Goal: Information Seeking & Learning: Learn about a topic

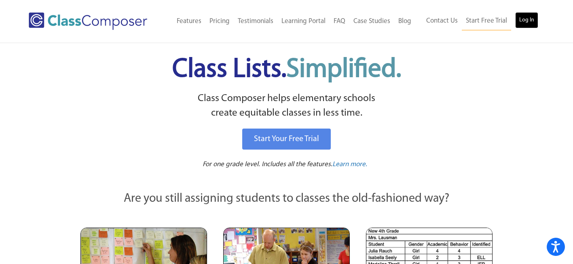
click at [529, 24] on link "Log In" at bounding box center [526, 20] width 23 height 16
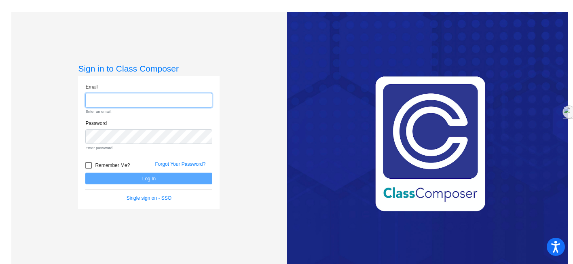
type input "[EMAIL_ADDRESS][DOMAIN_NAME]"
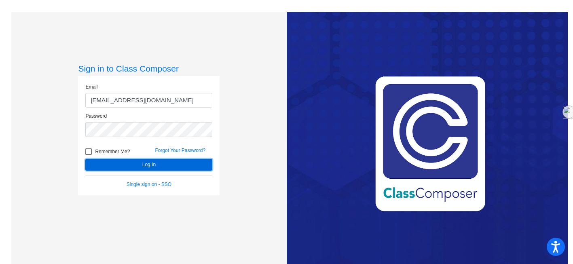
click at [155, 165] on button "Log In" at bounding box center [148, 165] width 127 height 12
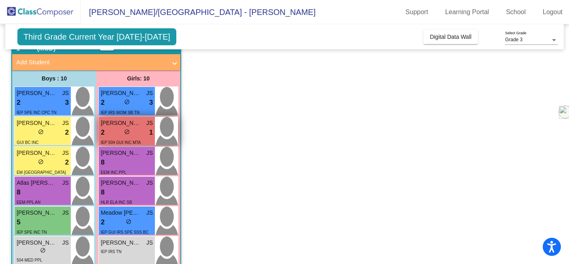
scroll to position [55, 0]
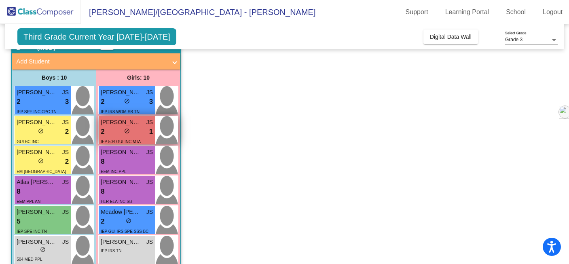
click at [144, 133] on div "2 lock do_not_disturb_alt 1" at bounding box center [127, 131] width 52 height 11
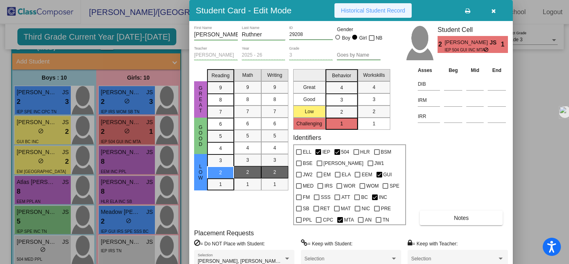
click at [397, 13] on span "Historical Student Record" at bounding box center [373, 10] width 64 height 6
click at [57, 91] on div at bounding box center [284, 132] width 569 height 264
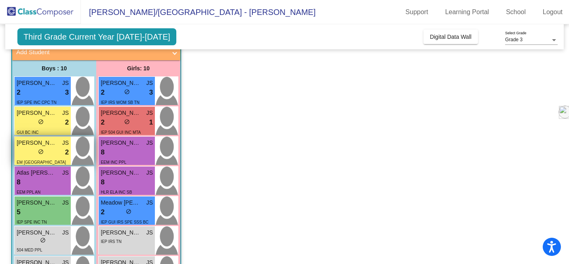
scroll to position [65, 0]
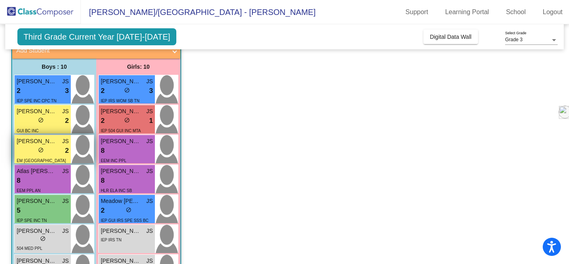
click at [47, 162] on div "EM [GEOGRAPHIC_DATA]" at bounding box center [43, 160] width 52 height 8
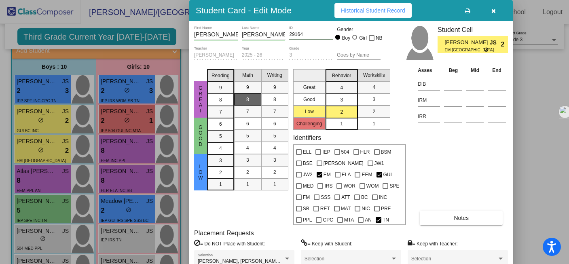
scroll to position [0, 0]
click at [444, 224] on button "Notes" at bounding box center [460, 218] width 83 height 15
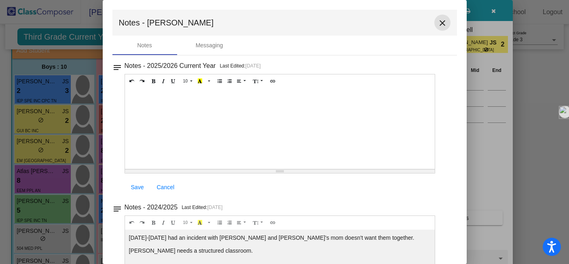
click at [441, 23] on mat-icon "close" at bounding box center [442, 23] width 10 height 10
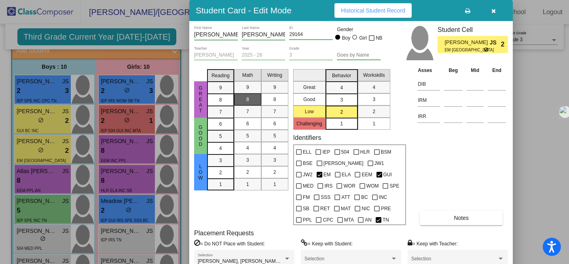
click at [374, 10] on span "Historical Student Record" at bounding box center [373, 10] width 64 height 6
